Goal: Navigation & Orientation: Go to known website

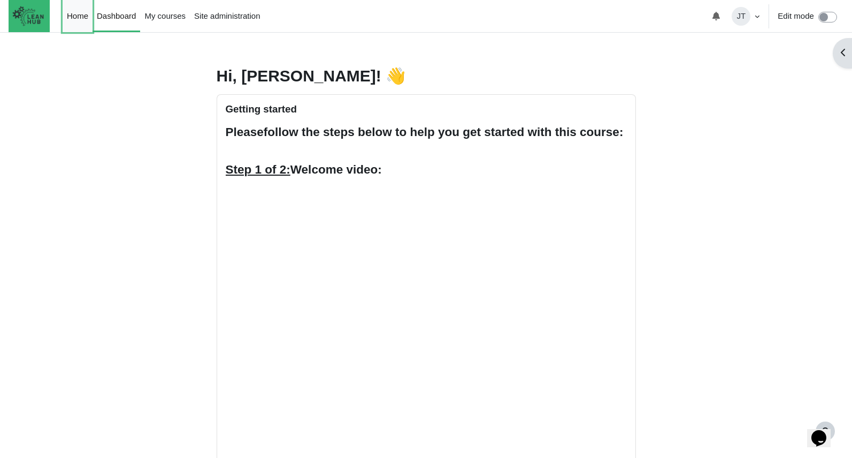
click at [82, 17] on link "Home" at bounding box center [78, 16] width 30 height 32
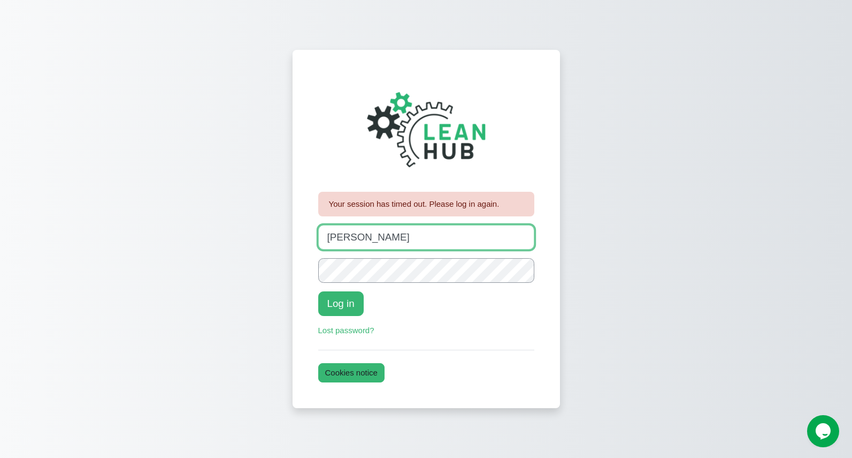
click at [365, 233] on input "johanna" at bounding box center [426, 237] width 216 height 25
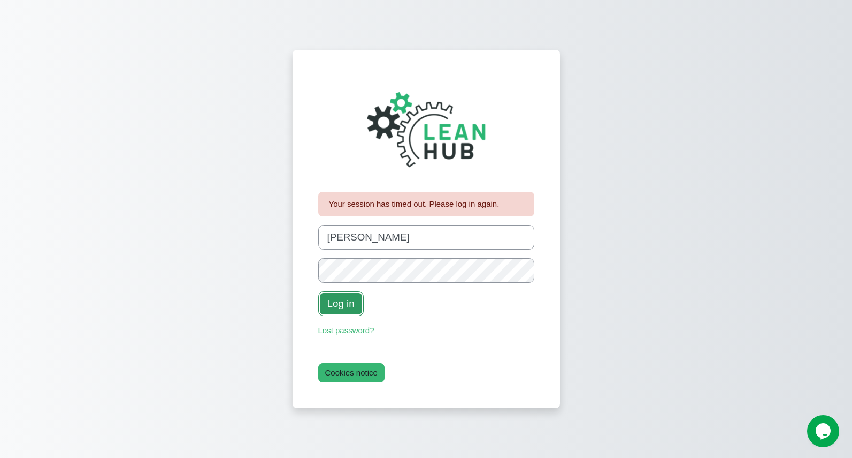
click at [329, 301] on button "Log in" at bounding box center [340, 303] width 45 height 25
